Goal: Task Accomplishment & Management: Manage account settings

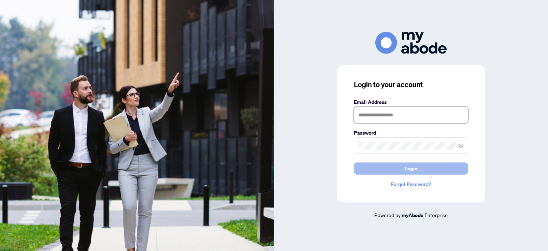
type input "**********"
click at [407, 169] on span "Login" at bounding box center [410, 168] width 13 height 11
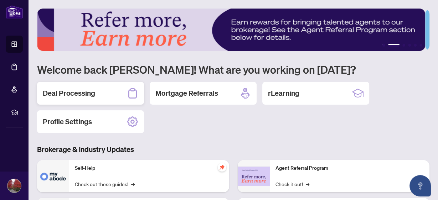
click at [91, 93] on h2 "Deal Processing" at bounding box center [69, 93] width 52 height 10
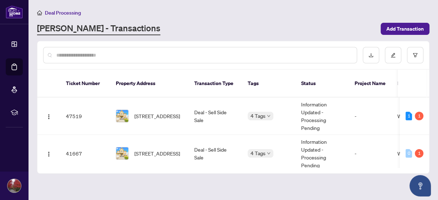
click at [86, 27] on link "[PERSON_NAME] - Transactions" at bounding box center [98, 28] width 123 height 13
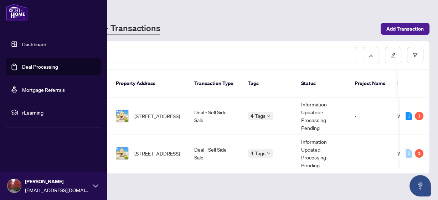
click at [38, 44] on link "Dashboard" at bounding box center [34, 44] width 24 height 6
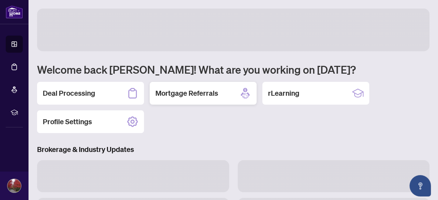
scroll to position [57, 0]
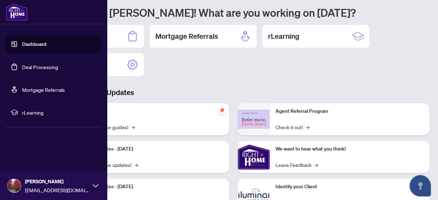
click at [22, 66] on link "Deal Processing" at bounding box center [40, 67] width 36 height 6
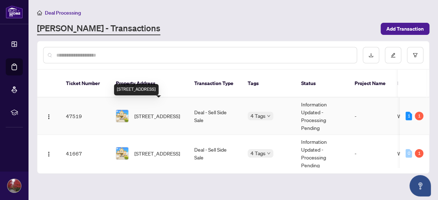
click at [141, 112] on span "[STREET_ADDRESS]" at bounding box center [157, 116] width 46 height 8
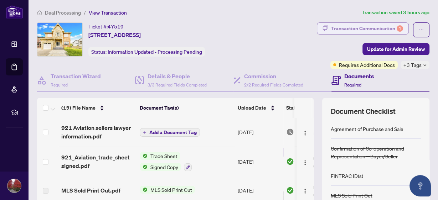
click at [358, 27] on div "Transaction Communication 1" at bounding box center [367, 28] width 72 height 11
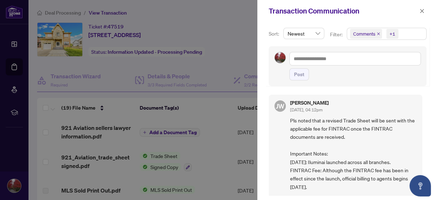
scroll to position [0, 0]
click at [160, 156] on div at bounding box center [219, 100] width 438 height 200
drag, startPoint x: 153, startPoint y: 154, endPoint x: 165, endPoint y: 149, distance: 13.7
click at [154, 153] on div at bounding box center [219, 100] width 438 height 200
drag, startPoint x: 421, startPoint y: 12, endPoint x: 413, endPoint y: 20, distance: 11.4
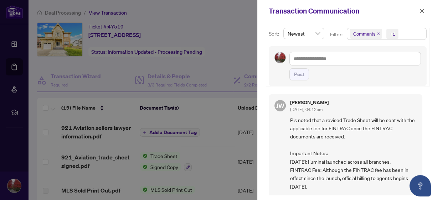
click at [421, 12] on icon "close" at bounding box center [422, 11] width 5 height 5
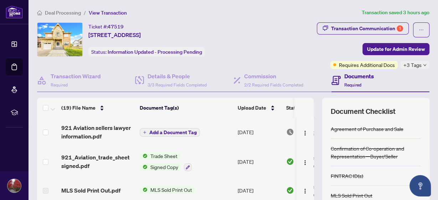
click at [158, 155] on span "Trade Sheet" at bounding box center [164, 156] width 33 height 8
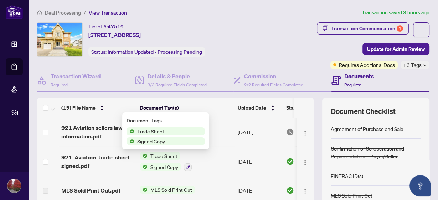
click at [157, 141] on span "Signed Copy" at bounding box center [151, 142] width 34 height 8
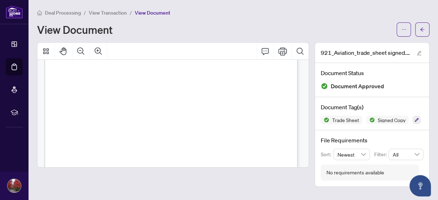
scroll to position [86, 0]
